Goal: Complete application form: Complete application form

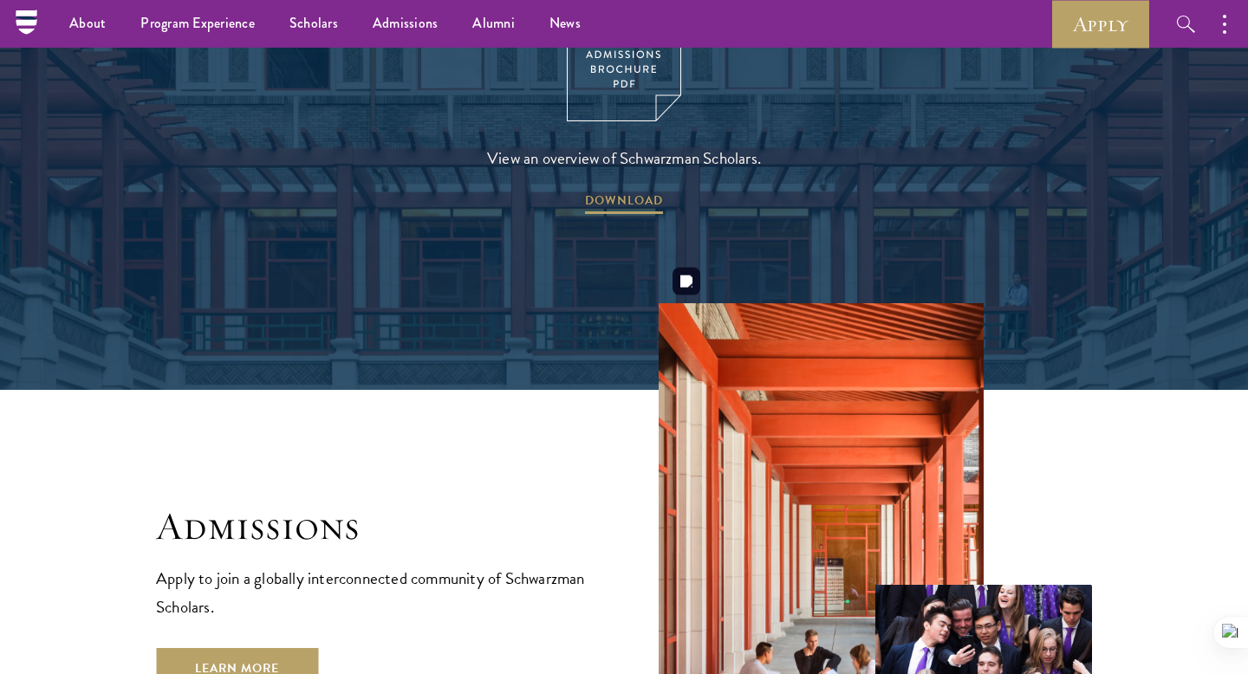
scroll to position [2521, 0]
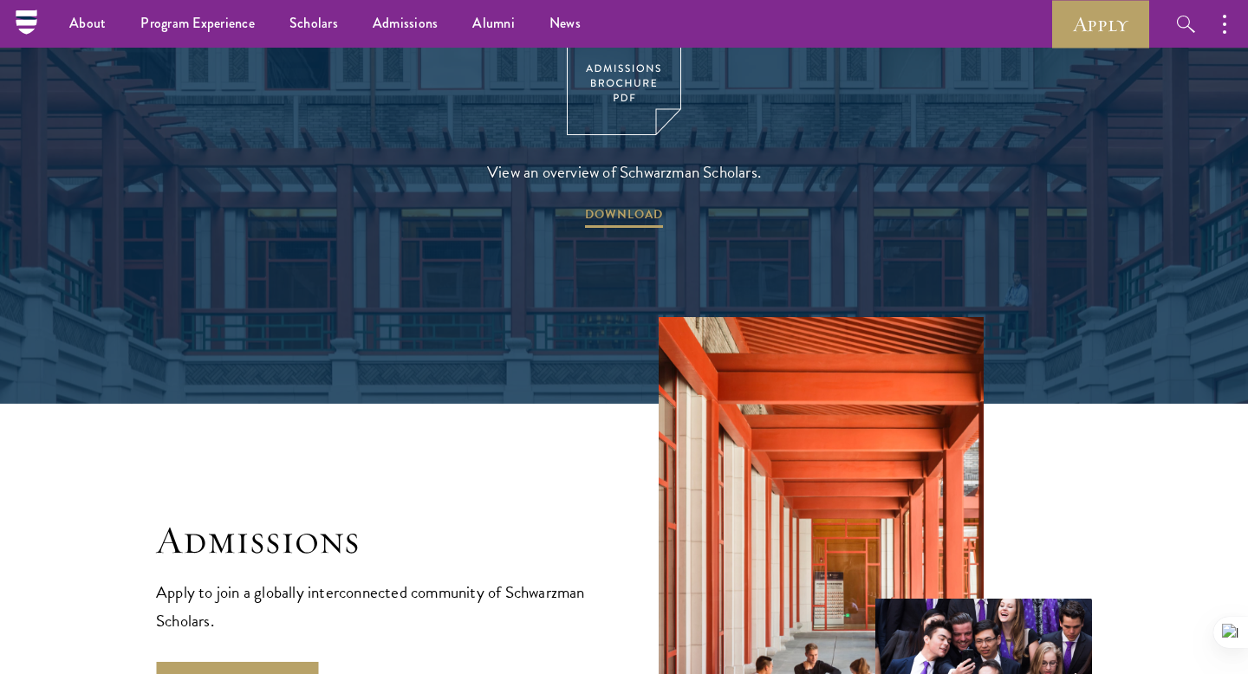
click at [30, 13] on nav "About Overview Leadership Donors Program Experience Overview Curriculum Student…" at bounding box center [459, 24] width 866 height 48
click at [1077, 40] on link "Apply" at bounding box center [1100, 24] width 97 height 48
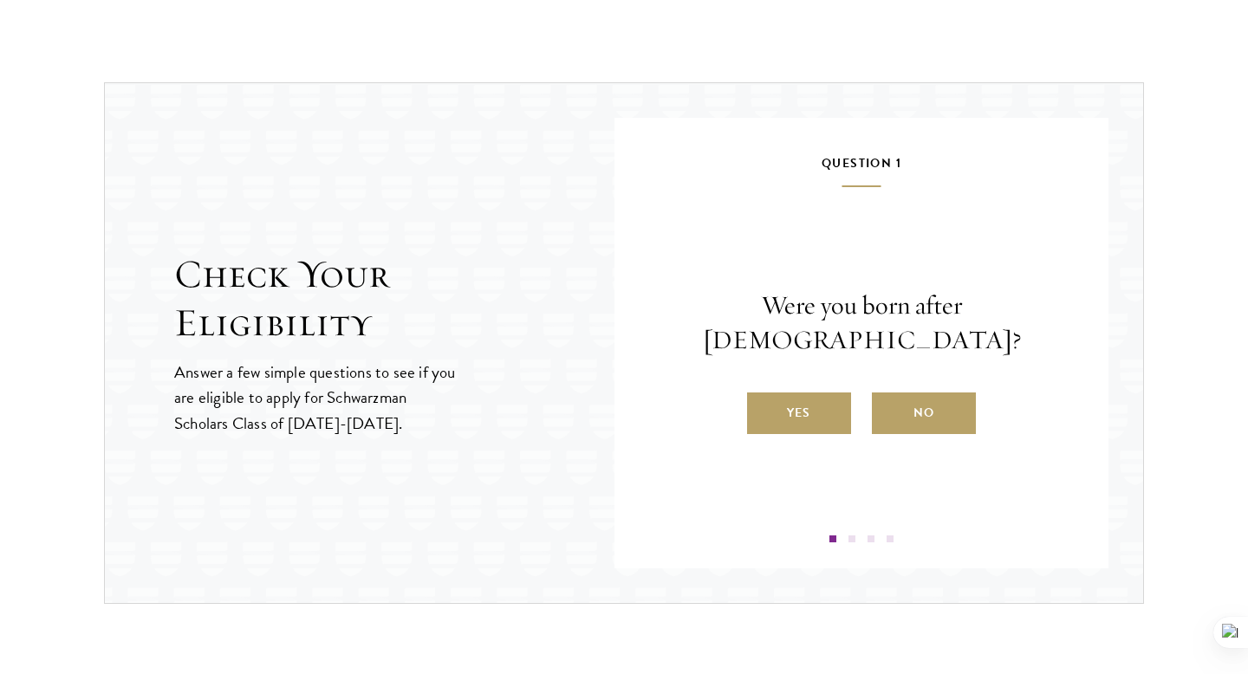
scroll to position [1758, 0]
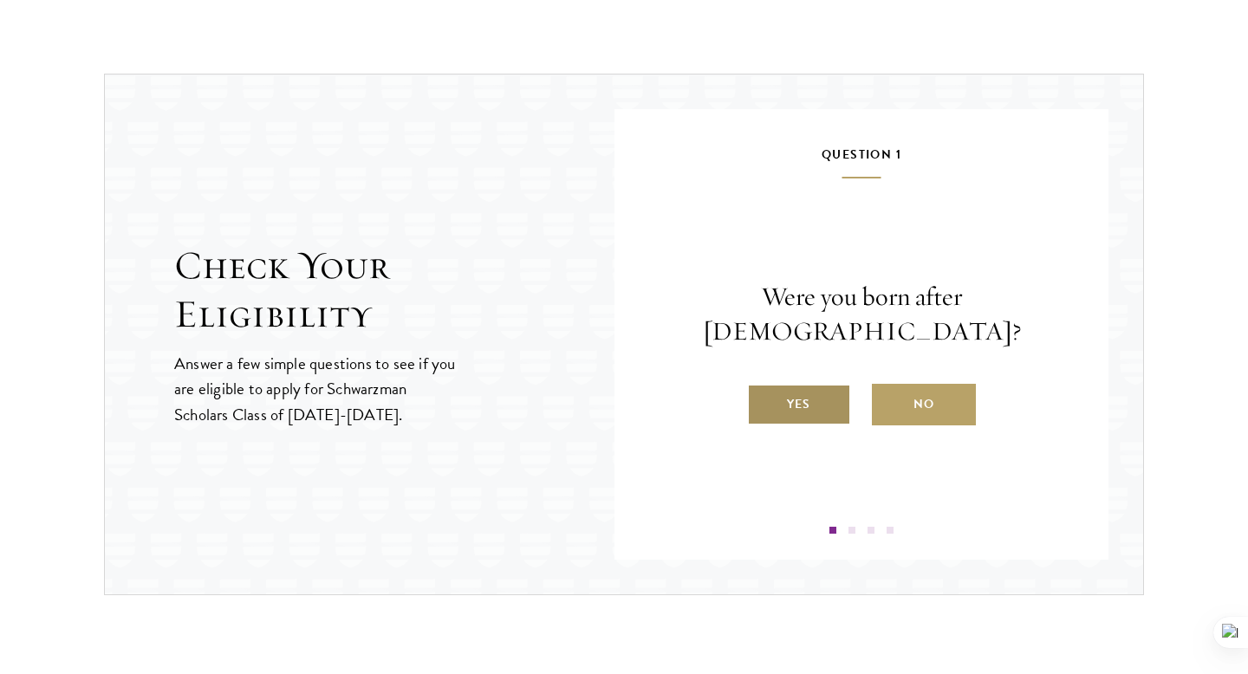
click at [809, 397] on label "Yes" at bounding box center [799, 405] width 104 height 42
click at [763, 397] on input "Yes" at bounding box center [755, 394] width 16 height 16
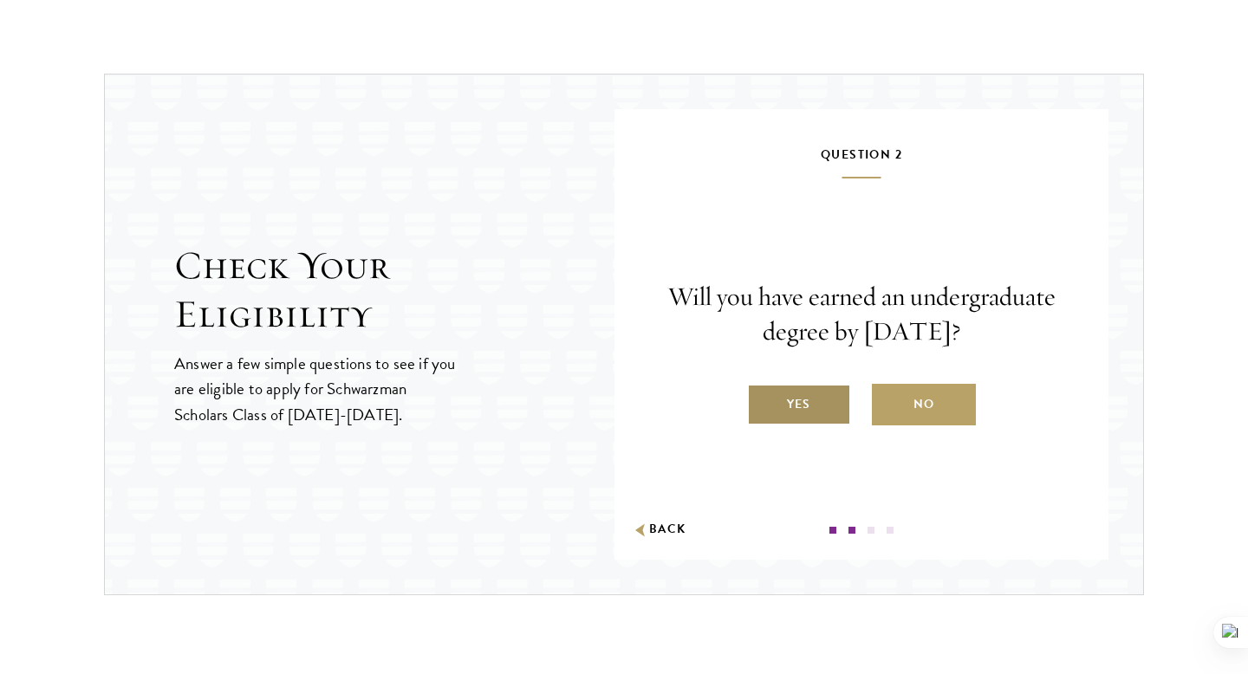
click at [822, 408] on label "Yes" at bounding box center [799, 405] width 104 height 42
click at [763, 401] on input "Yes" at bounding box center [755, 394] width 16 height 16
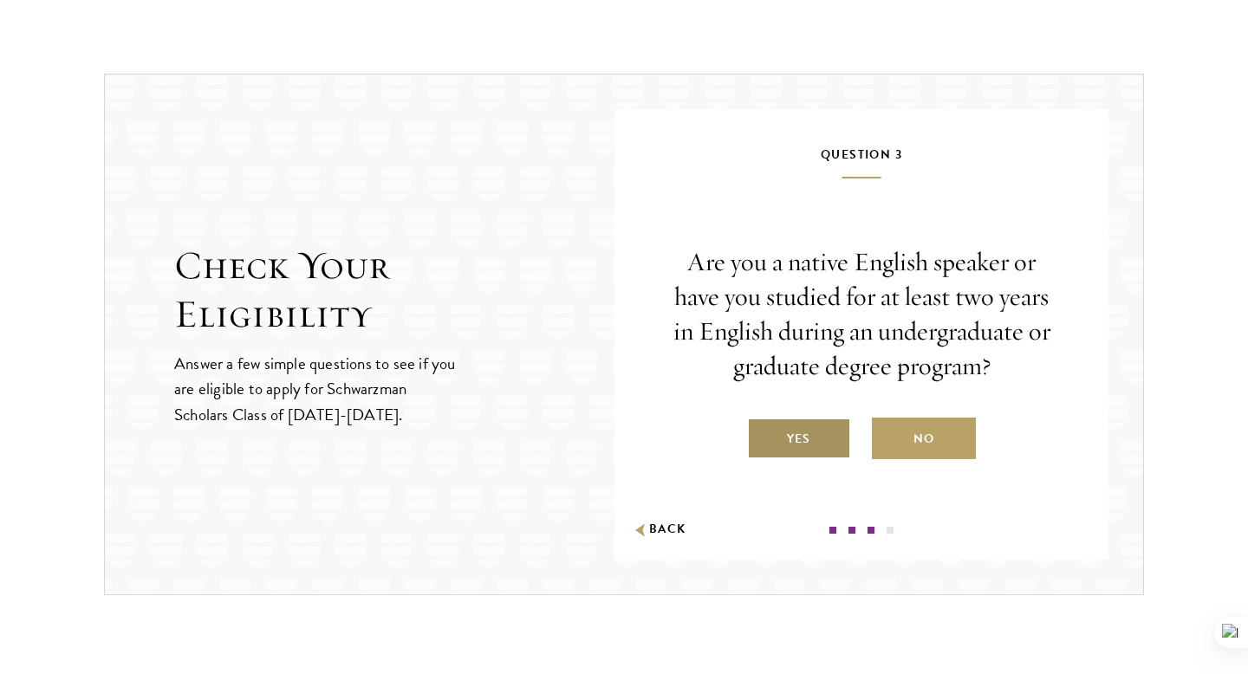
click at [804, 436] on label "Yes" at bounding box center [799, 439] width 104 height 42
click at [763, 436] on input "Yes" at bounding box center [755, 428] width 16 height 16
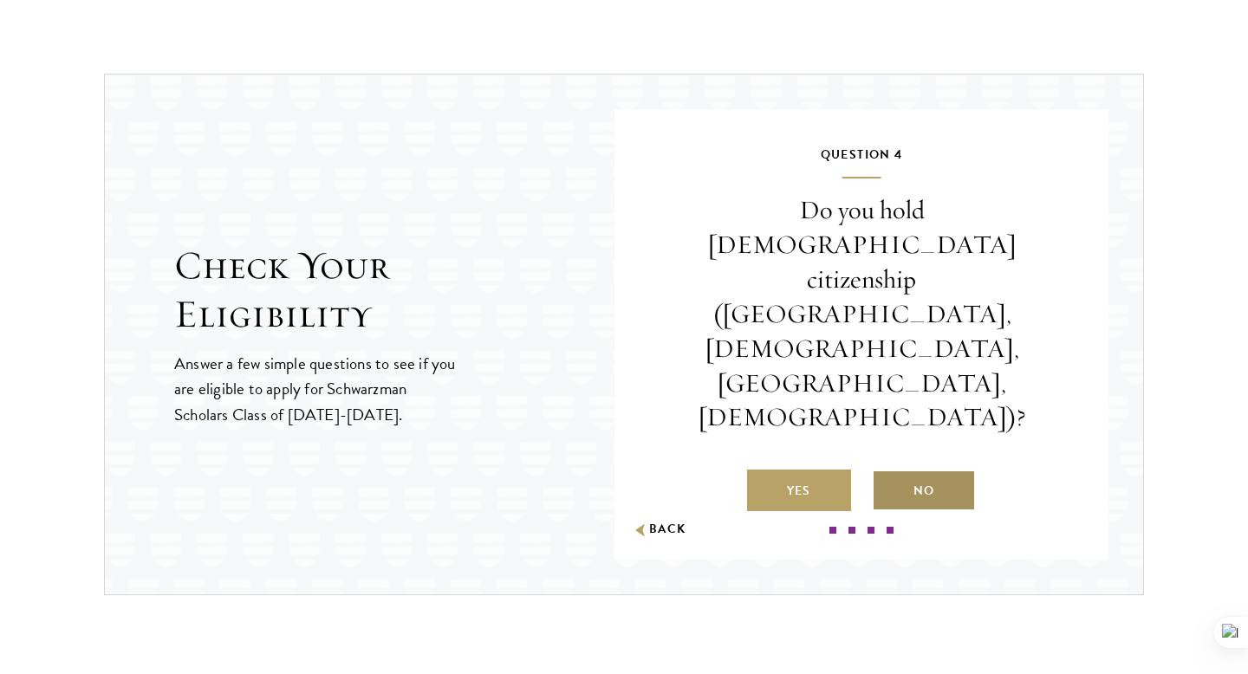
click at [903, 470] on label "No" at bounding box center [924, 491] width 104 height 42
click at [887, 472] on input "No" at bounding box center [880, 480] width 16 height 16
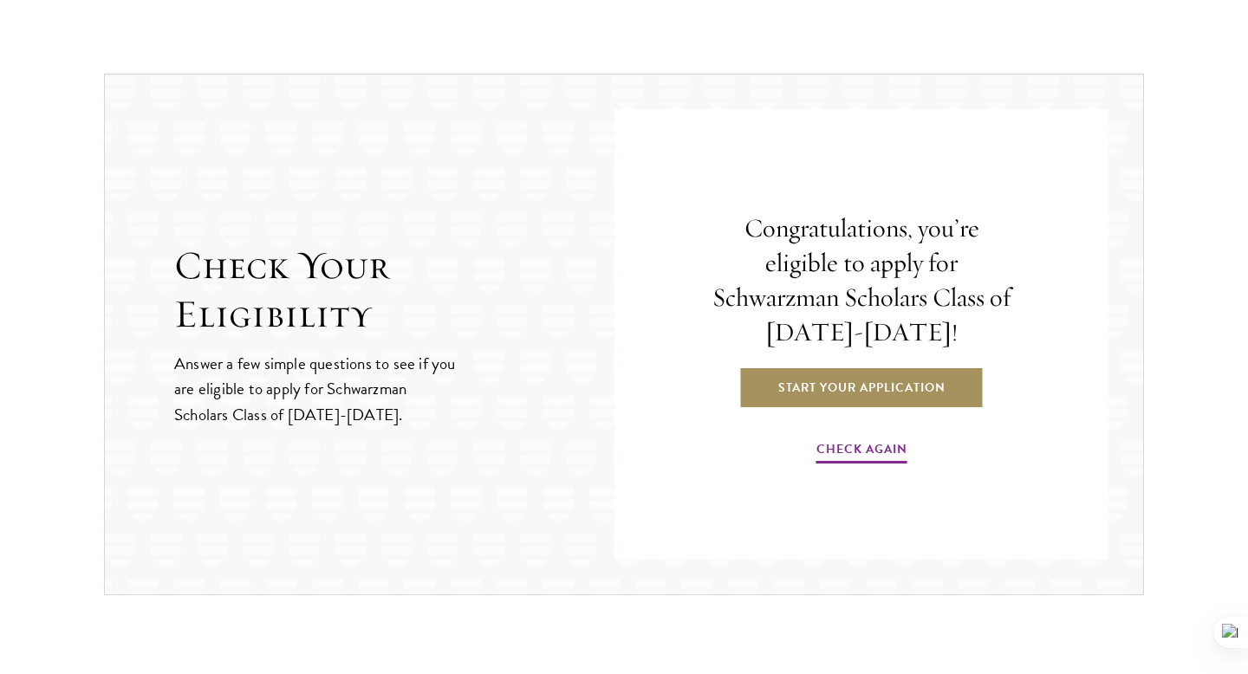
click at [918, 379] on link "Start Your Application" at bounding box center [861, 388] width 245 height 42
